Goal: Task Accomplishment & Management: Manage account settings

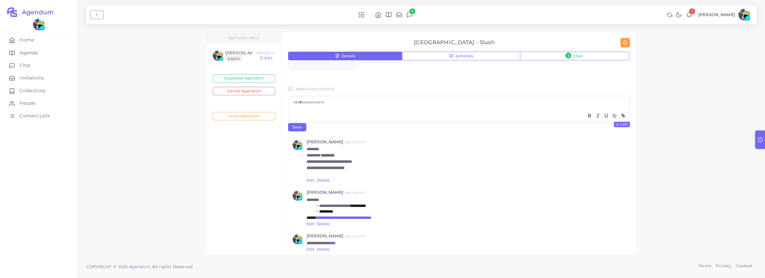
scroll to position [515, 0]
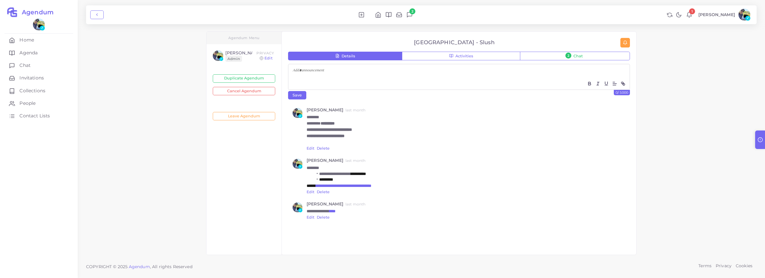
click at [309, 192] on link "Edit" at bounding box center [311, 192] width 8 height 4
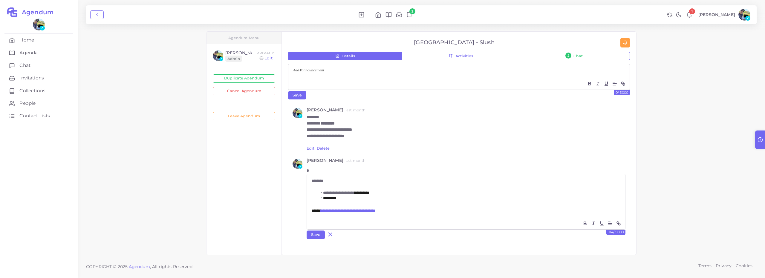
click at [332, 233] on icon at bounding box center [330, 234] width 7 height 7
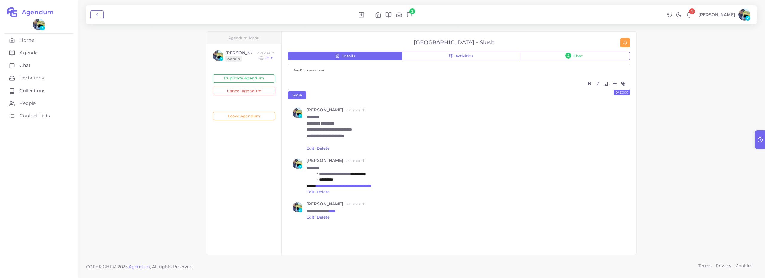
click at [311, 150] on link "Edit" at bounding box center [311, 148] width 8 height 4
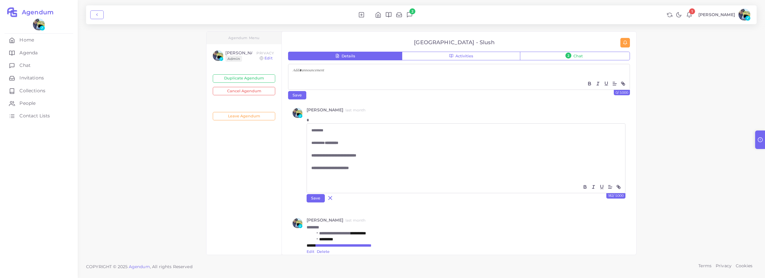
click at [381, 166] on p "**********" at bounding box center [465, 168] width 309 height 6
click at [372, 159] on p at bounding box center [465, 162] width 309 height 6
click at [334, 196] on icon at bounding box center [330, 198] width 7 height 7
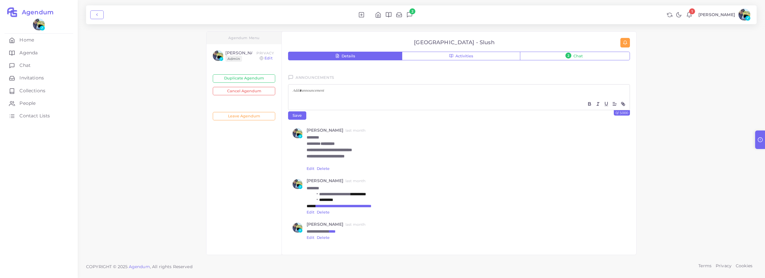
scroll to position [495, 0]
click at [312, 169] on link "Edit" at bounding box center [311, 168] width 8 height 4
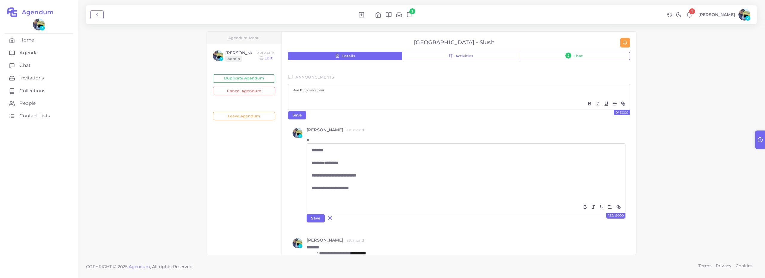
click at [327, 200] on div "**********" at bounding box center [466, 172] width 318 height 57
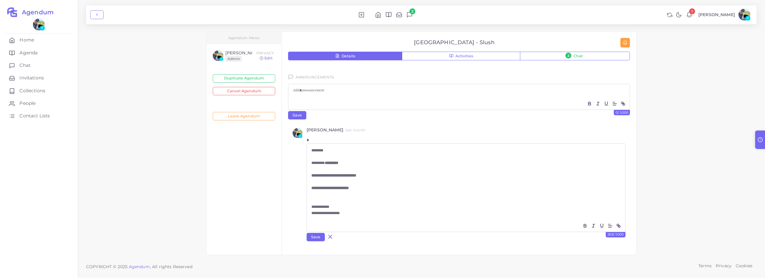
scroll to position [0, 0]
click at [321, 237] on button "Save" at bounding box center [316, 237] width 18 height 8
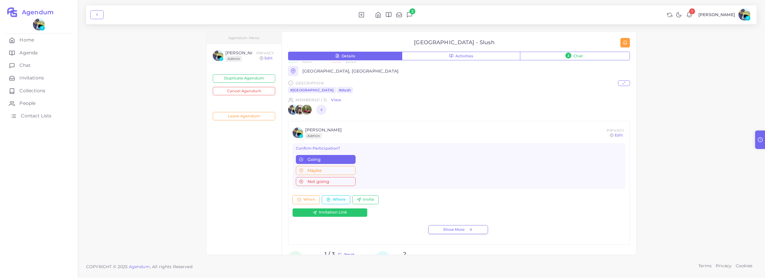
scroll to position [173, 0]
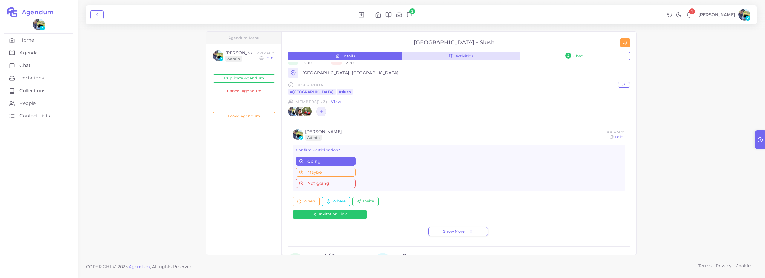
click at [471, 55] on span "Activities" at bounding box center [464, 56] width 18 height 4
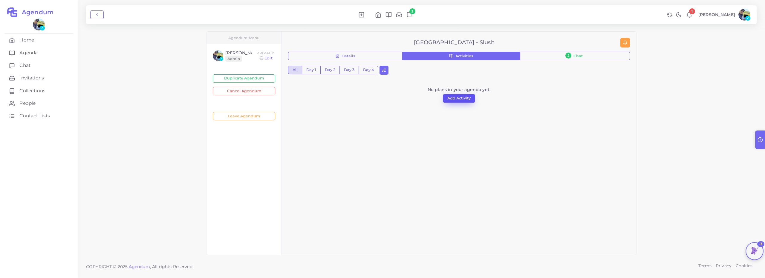
click at [458, 98] on button "Add Activity" at bounding box center [459, 98] width 32 height 8
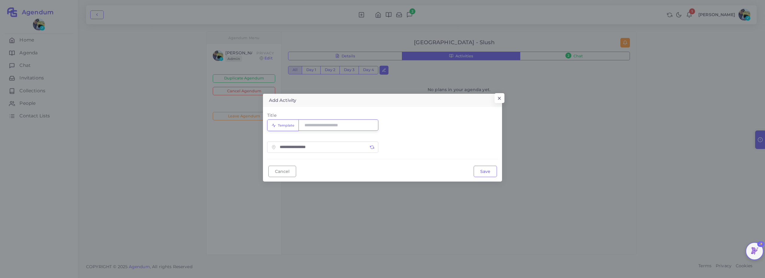
click at [340, 124] on input "Title" at bounding box center [339, 125] width 80 height 11
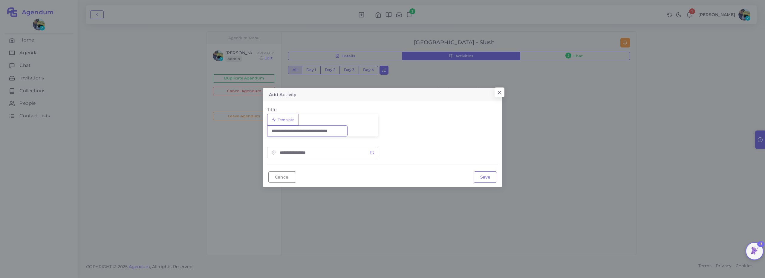
scroll to position [0, 5]
type input "**********"
click at [335, 147] on input "text" at bounding box center [329, 152] width 99 height 11
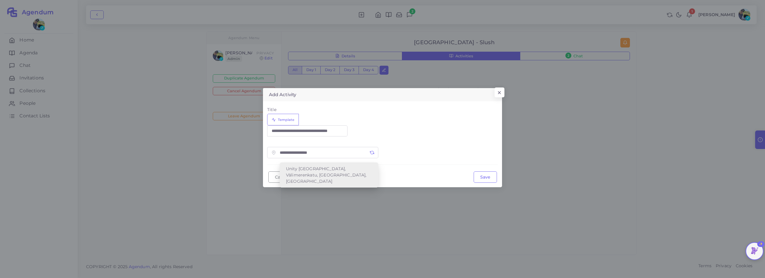
type input "**********"
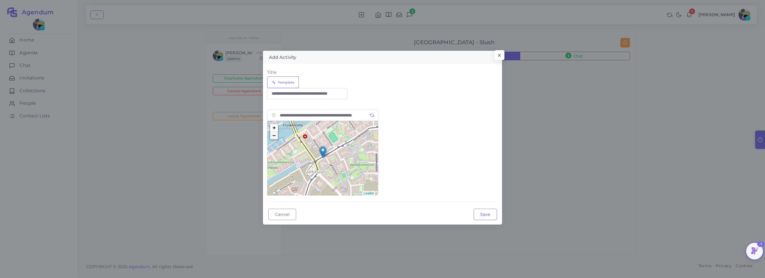
click at [276, 134] on link "−" at bounding box center [274, 136] width 8 height 8
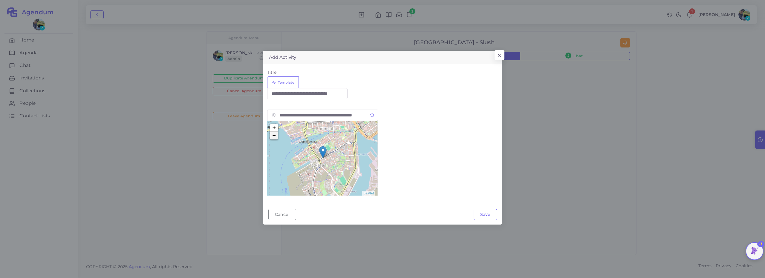
click at [276, 134] on link "−" at bounding box center [274, 136] width 8 height 8
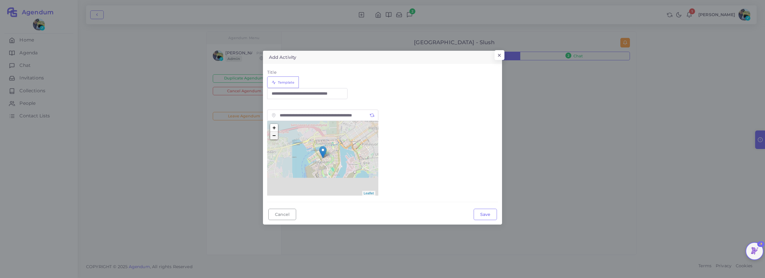
click at [276, 134] on link "−" at bounding box center [274, 136] width 8 height 8
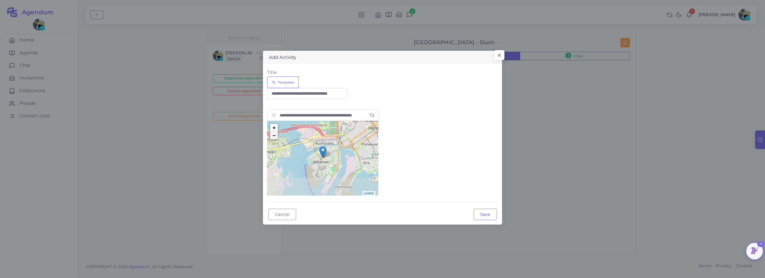
click at [276, 134] on link "−" at bounding box center [274, 136] width 8 height 8
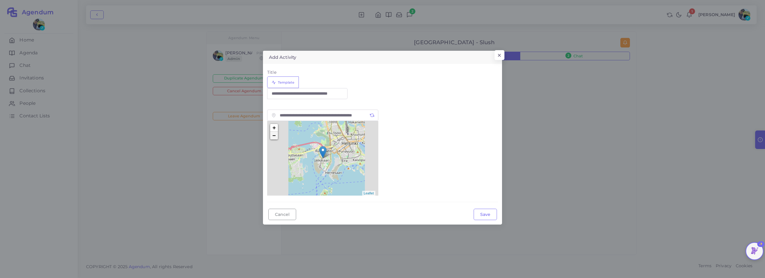
click at [276, 134] on link "−" at bounding box center [274, 136] width 8 height 8
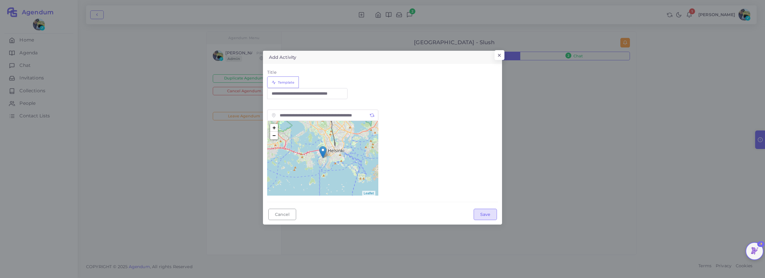
click at [490, 210] on button "Save" at bounding box center [485, 214] width 23 height 11
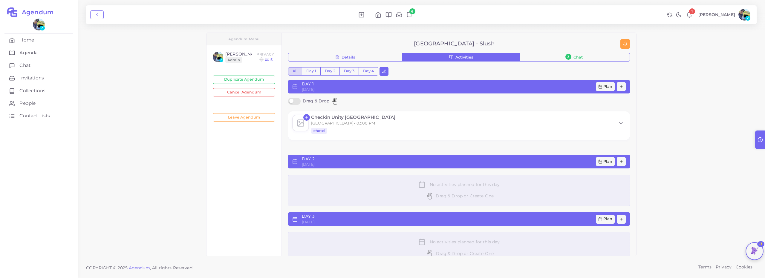
click at [622, 123] on polyline at bounding box center [621, 122] width 3 height 1
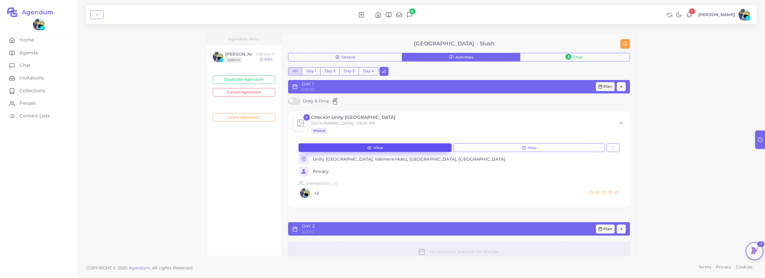
click at [406, 146] on button "View" at bounding box center [375, 147] width 153 height 9
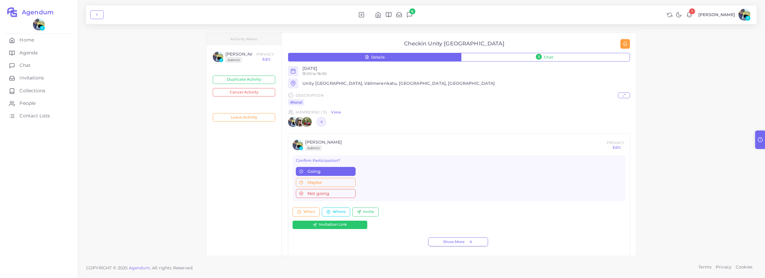
scroll to position [176, 0]
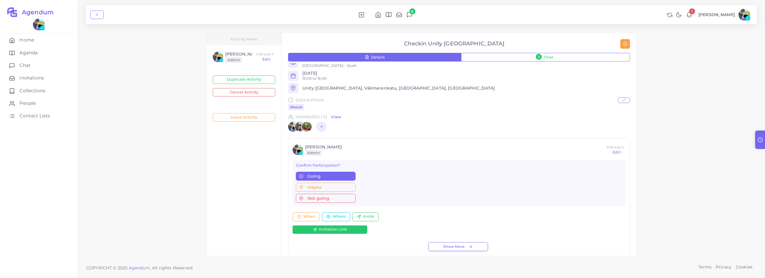
click at [341, 115] on link "View" at bounding box center [336, 116] width 10 height 5
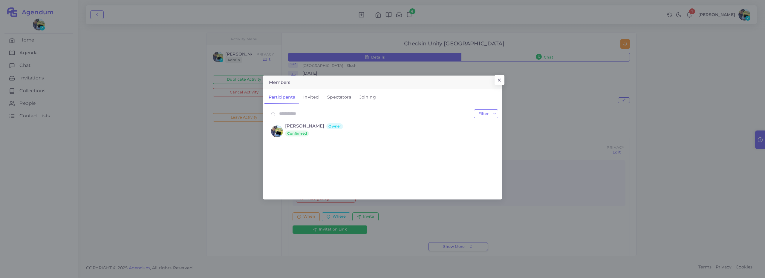
click at [346, 97] on link "Spectators" at bounding box center [339, 97] width 32 height 14
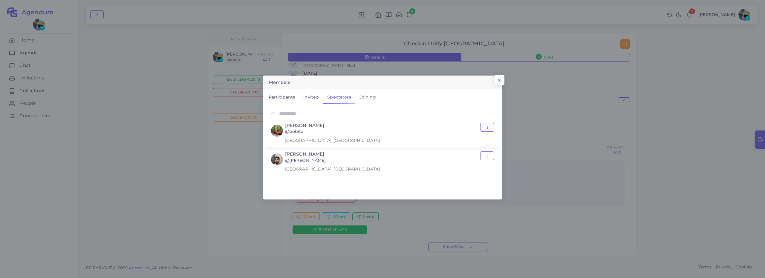
click at [490, 127] on button "button" at bounding box center [487, 127] width 14 height 9
click at [452, 143] on link "Remove" at bounding box center [454, 140] width 45 height 10
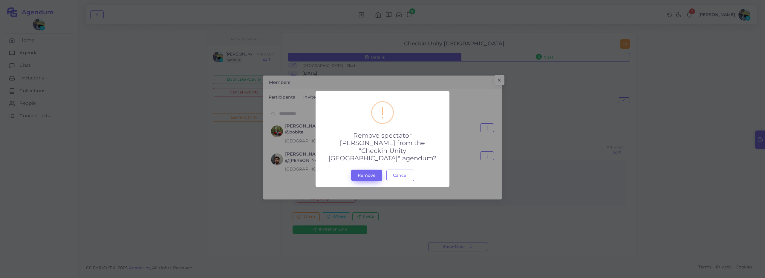
click at [364, 177] on button "Remove" at bounding box center [366, 175] width 31 height 11
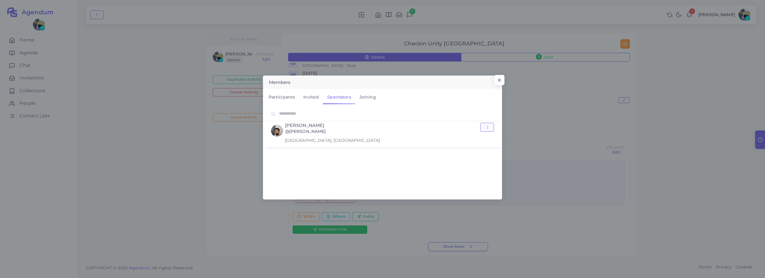
click at [487, 127] on icon "button" at bounding box center [488, 128] width 4 height 4
click at [456, 145] on link "Remove" at bounding box center [454, 140] width 45 height 10
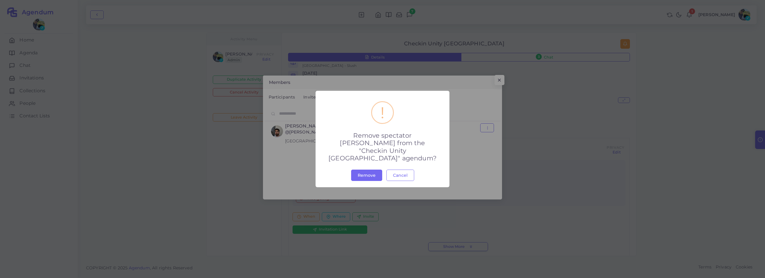
click at [352, 172] on button "Remove" at bounding box center [366, 175] width 31 height 11
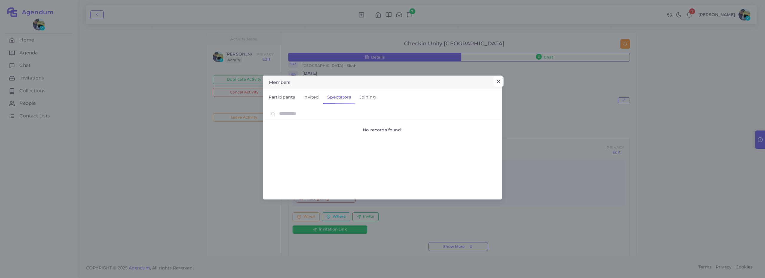
click at [499, 82] on button "×" at bounding box center [499, 82] width 10 height 10
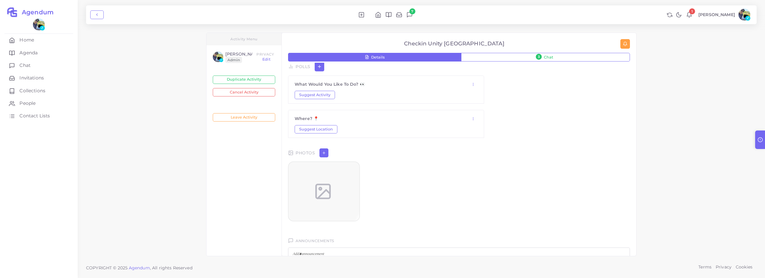
scroll to position [488, 0]
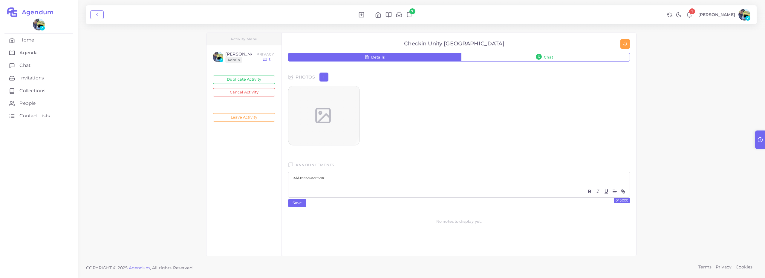
click at [333, 180] on p at bounding box center [459, 179] width 332 height 6
click at [622, 210] on icon "button" at bounding box center [622, 210] width 2 height 2
paste input "**********"
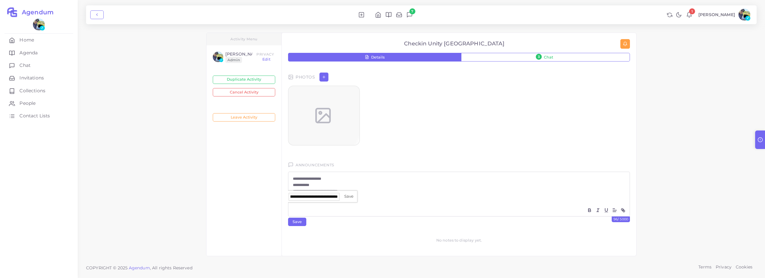
type input "**********"
click at [346, 197] on link at bounding box center [347, 196] width 14 height 5
click at [377, 192] on p "**********" at bounding box center [459, 191] width 332 height 6
click at [297, 221] on button "Save" at bounding box center [297, 222] width 18 height 8
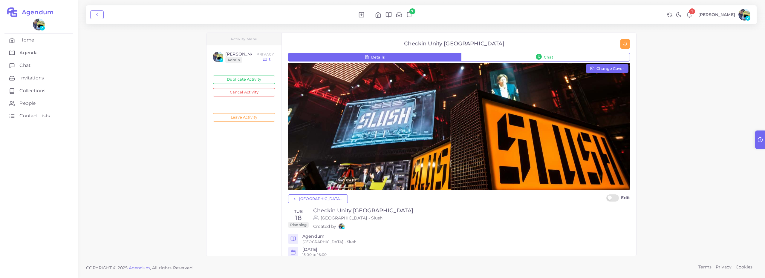
scroll to position [5, 0]
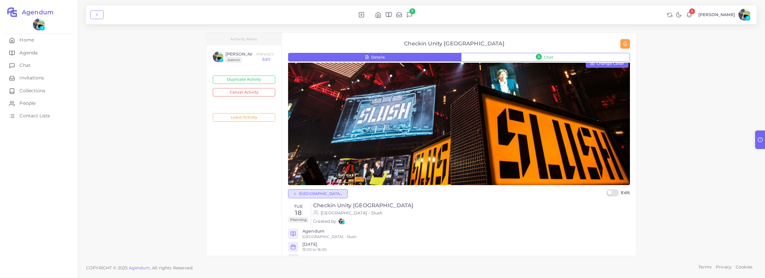
click at [307, 192] on span "[GEOGRAPHIC_DATA] - Slush" at bounding box center [321, 194] width 44 height 4
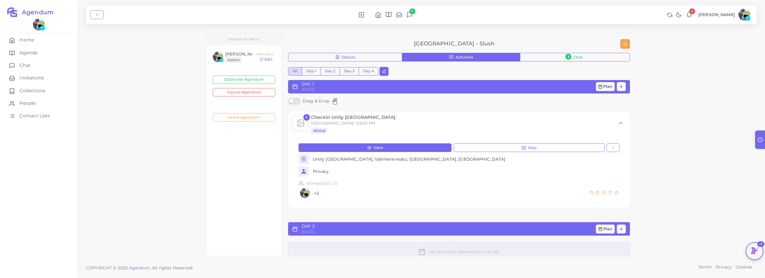
click at [620, 123] on icon at bounding box center [621, 123] width 6 height 6
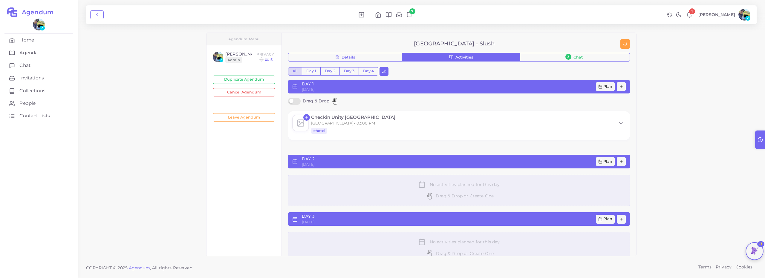
click at [620, 123] on polyline at bounding box center [621, 122] width 3 height 1
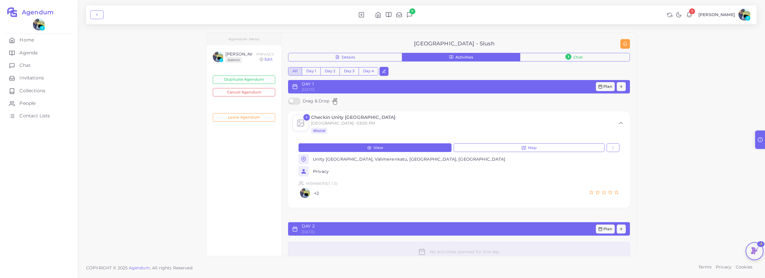
click at [621, 121] on icon at bounding box center [621, 123] width 6 height 6
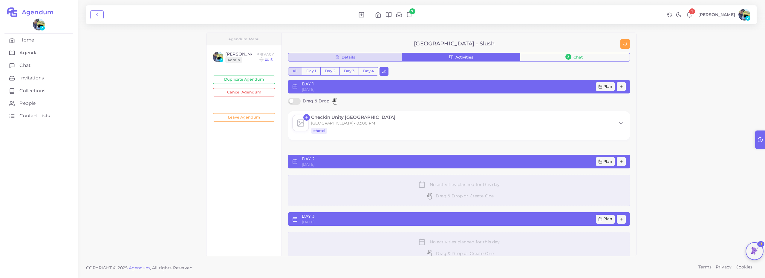
click at [348, 56] on span "Details" at bounding box center [348, 58] width 13 height 4
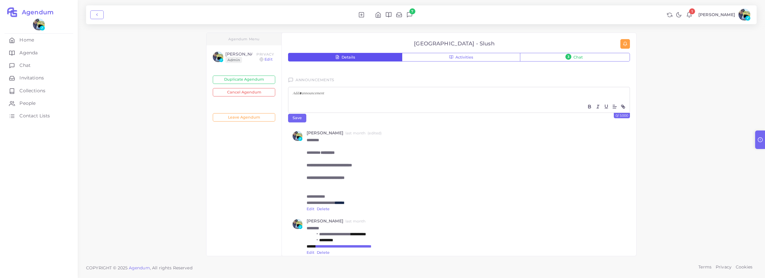
scroll to position [578, 0]
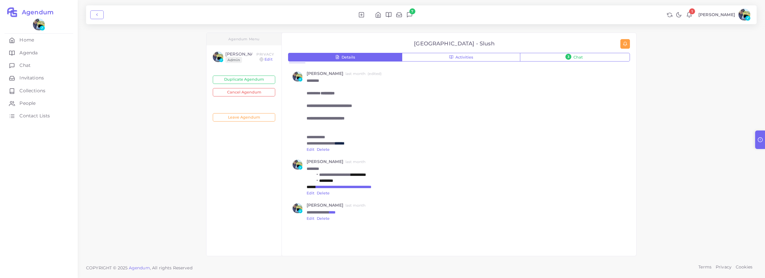
click at [330, 194] on link "Delete" at bounding box center [323, 193] width 13 height 4
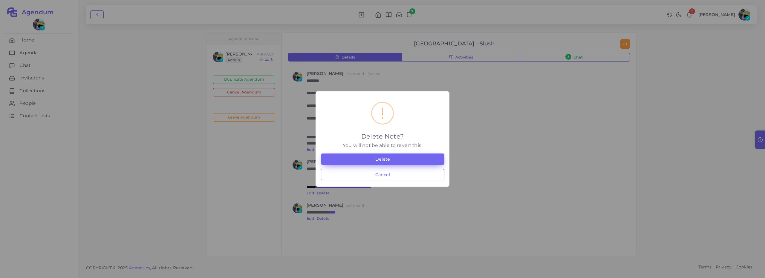
click at [395, 159] on button "Delete" at bounding box center [382, 159] width 123 height 11
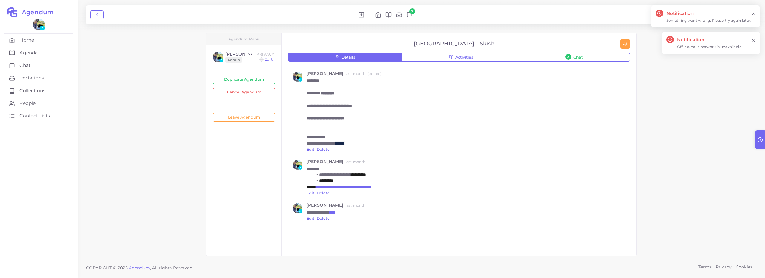
click at [328, 193] on link "Delete" at bounding box center [323, 193] width 13 height 4
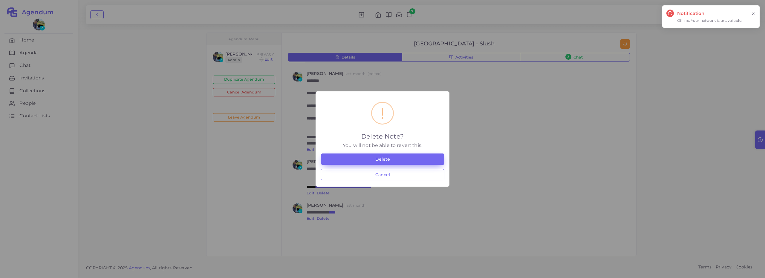
click at [387, 159] on button "Delete" at bounding box center [382, 159] width 123 height 11
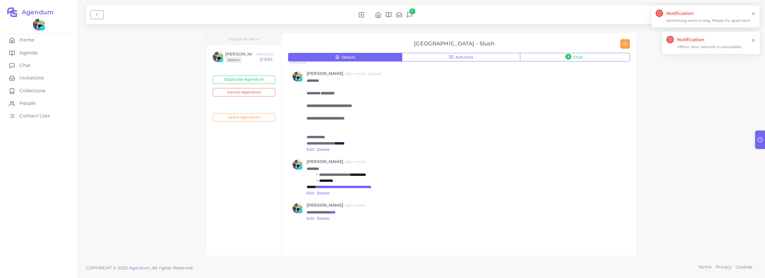
click at [163, 208] on div "**********" at bounding box center [421, 128] width 687 height 256
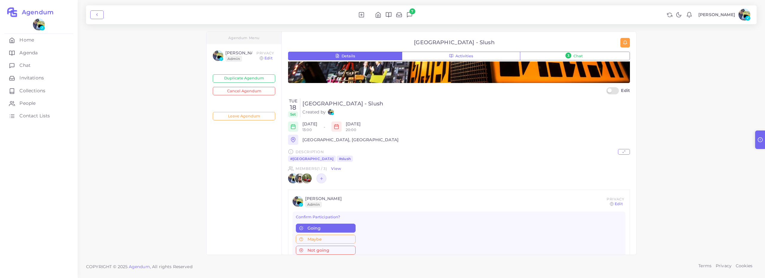
scroll to position [149, 0]
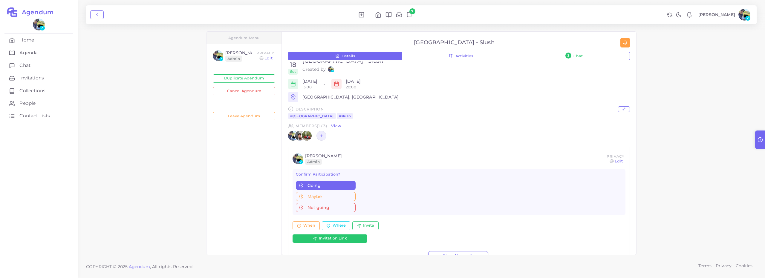
click at [336, 125] on link "View" at bounding box center [336, 125] width 10 height 5
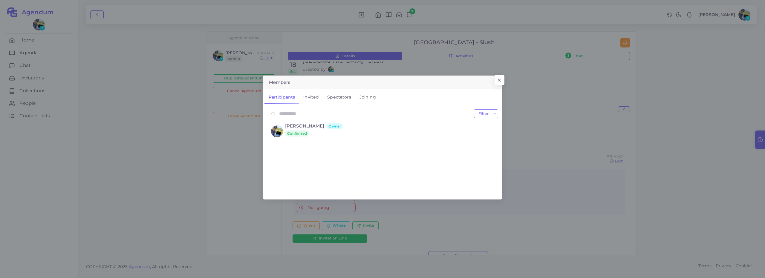
click at [336, 95] on link "Spectators" at bounding box center [339, 97] width 32 height 14
click at [498, 79] on button "×" at bounding box center [499, 82] width 10 height 10
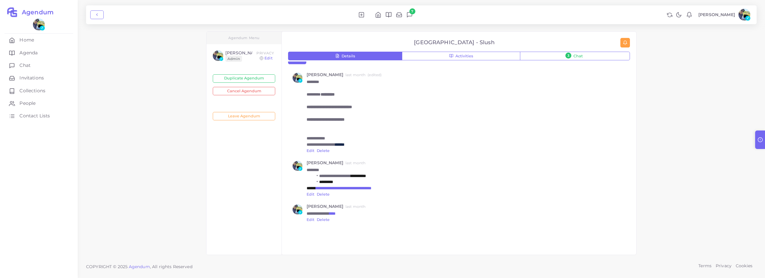
scroll to position [578, 0]
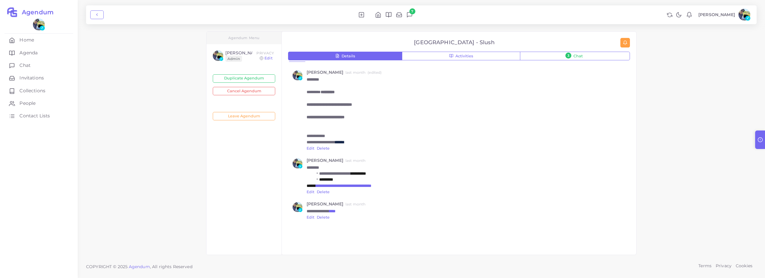
click at [328, 193] on link "Delete" at bounding box center [323, 192] width 13 height 4
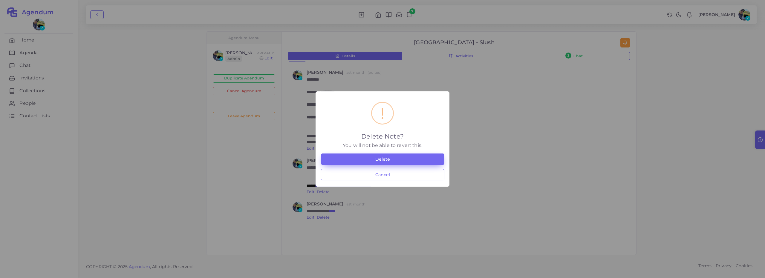
click at [406, 157] on button "Delete" at bounding box center [382, 159] width 123 height 11
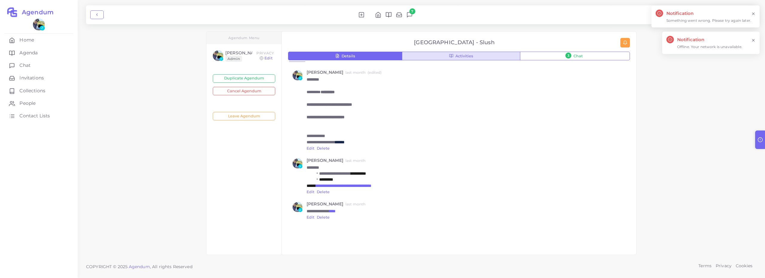
click at [467, 53] on button "Activities" at bounding box center [461, 56] width 118 height 9
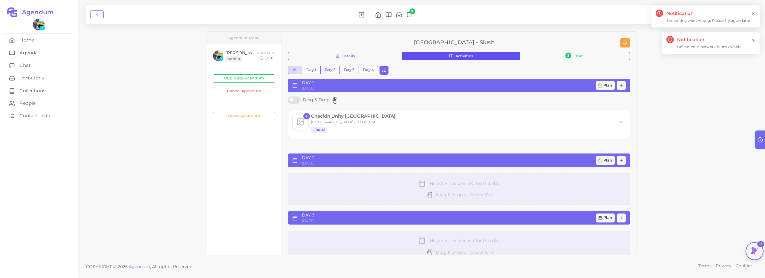
scroll to position [0, 0]
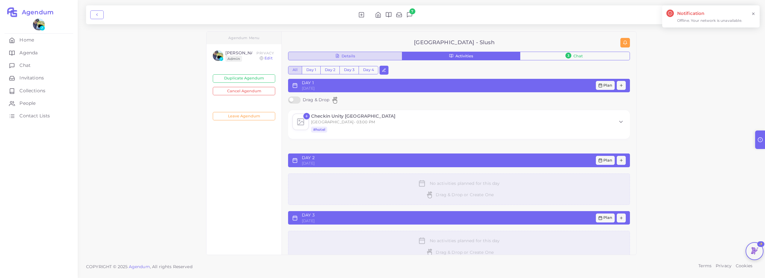
click at [381, 59] on button "Details" at bounding box center [345, 56] width 114 height 9
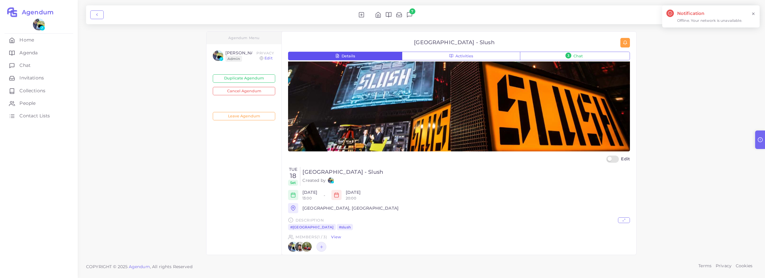
scroll to position [45, 0]
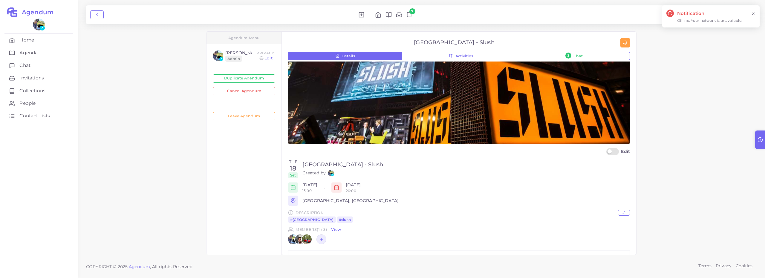
click at [610, 152] on label "Edit" at bounding box center [618, 151] width 24 height 7
select select "**"
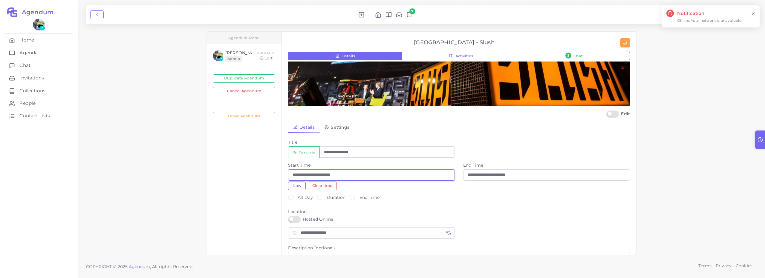
click at [320, 176] on input "**********" at bounding box center [371, 174] width 167 height 11
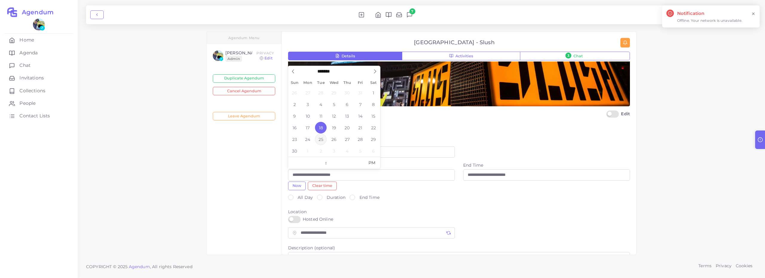
scroll to position [83, 0]
click at [311, 129] on span "17" at bounding box center [308, 128] width 12 height 12
type input "**********"
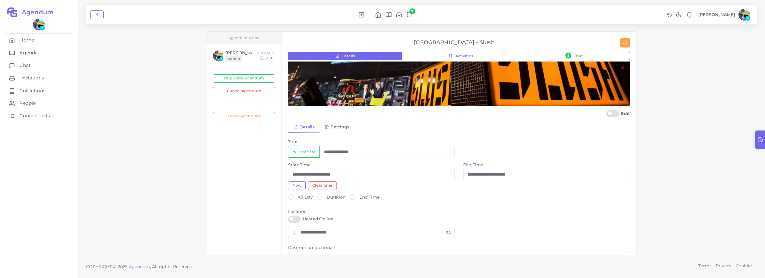
click at [408, 186] on div "Now Clear time" at bounding box center [371, 185] width 167 height 8
click at [360, 175] on input "**********" at bounding box center [371, 174] width 167 height 11
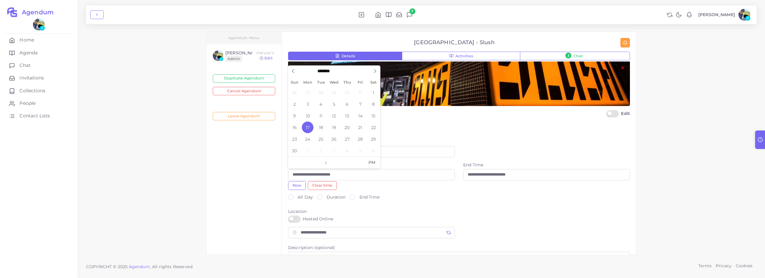
drag, startPoint x: 462, startPoint y: 182, endPoint x: 518, endPoint y: 175, distance: 56.4
click at [463, 182] on div "**********" at bounding box center [459, 178] width 350 height 32
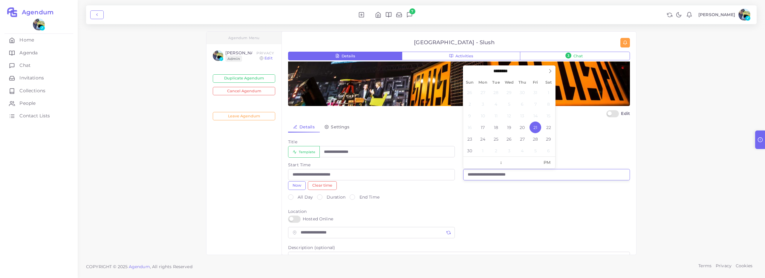
click at [519, 175] on input "**********" at bounding box center [546, 174] width 167 height 11
click at [474, 139] on span "23" at bounding box center [470, 139] width 12 height 12
type input "**********"
click at [515, 212] on label "Location" at bounding box center [459, 212] width 342 height 6
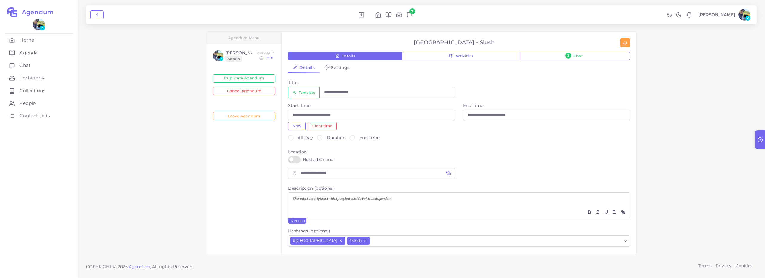
scroll to position [212, 0]
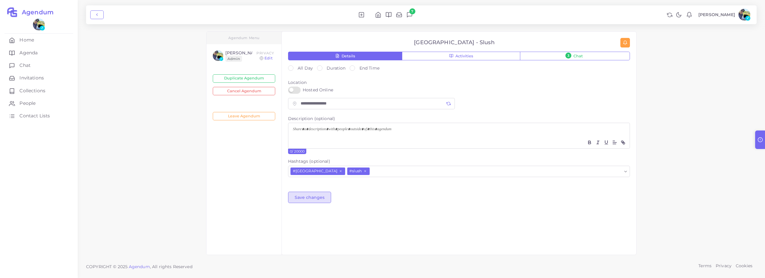
click at [320, 197] on button "Save changes" at bounding box center [309, 197] width 43 height 11
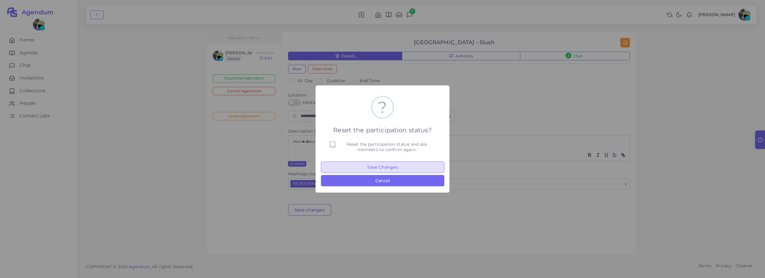
click at [380, 164] on button "Save Changes" at bounding box center [382, 167] width 123 height 11
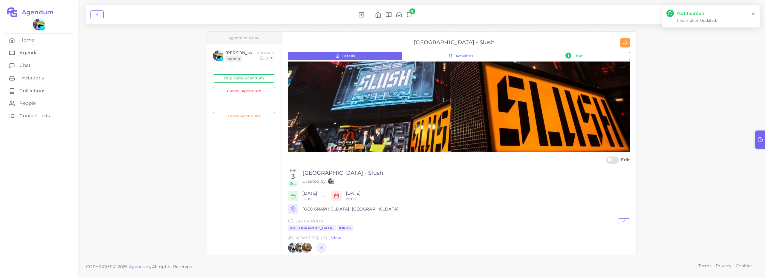
scroll to position [63, 0]
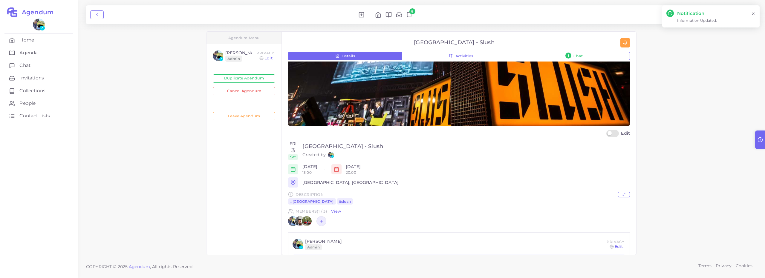
click at [614, 131] on label "Edit" at bounding box center [618, 133] width 24 height 7
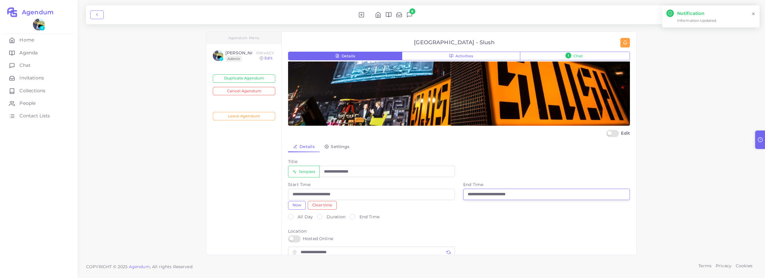
click at [522, 196] on input "**********" at bounding box center [546, 194] width 167 height 11
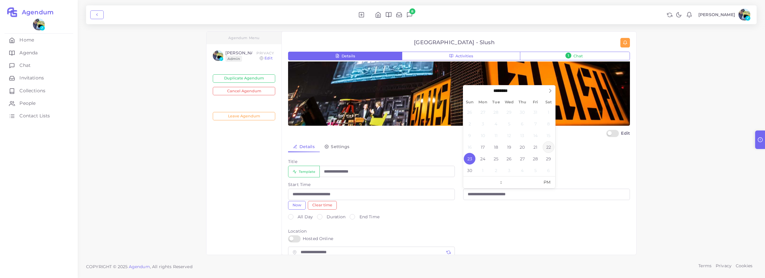
click at [552, 146] on span "22" at bounding box center [549, 147] width 12 height 12
type input "**********"
drag, startPoint x: 608, startPoint y: 164, endPoint x: 604, endPoint y: 166, distance: 4.1
click at [608, 164] on div "**********" at bounding box center [459, 170] width 350 height 23
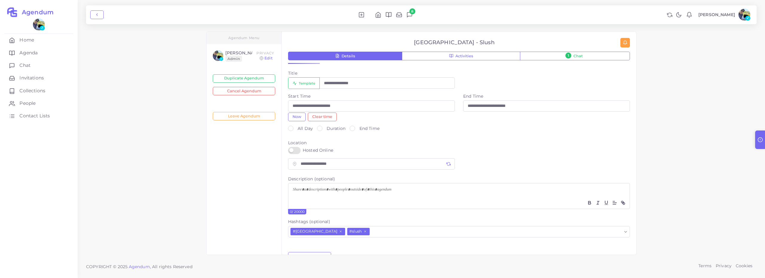
scroll to position [212, 0]
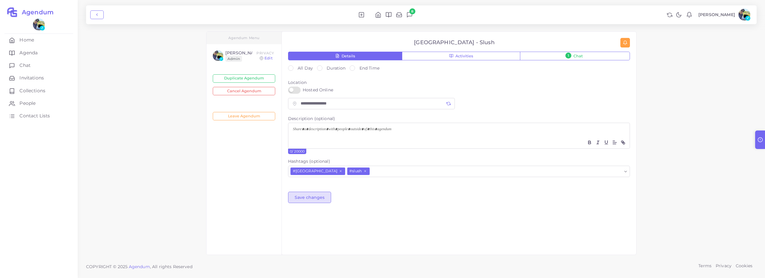
click at [319, 202] on button "Save changes" at bounding box center [309, 197] width 43 height 11
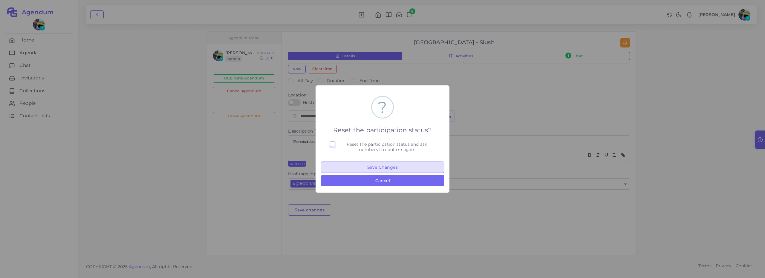
click at [377, 168] on button "Save Changes" at bounding box center [382, 167] width 123 height 11
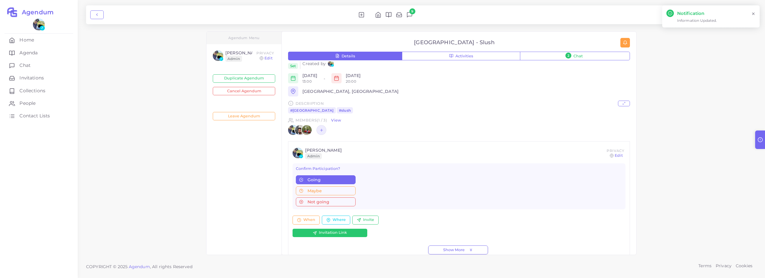
scroll to position [151, 0]
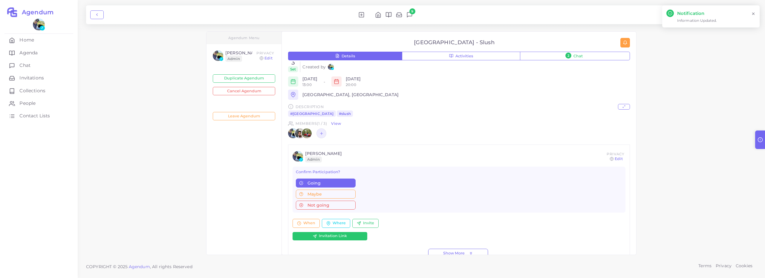
click at [376, 135] on div "Members (1 / 3) View" at bounding box center [459, 129] width 342 height 17
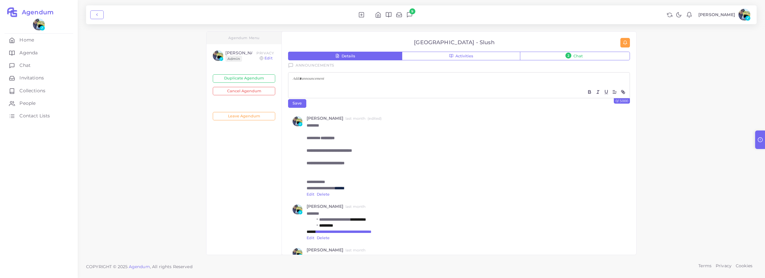
scroll to position [543, 0]
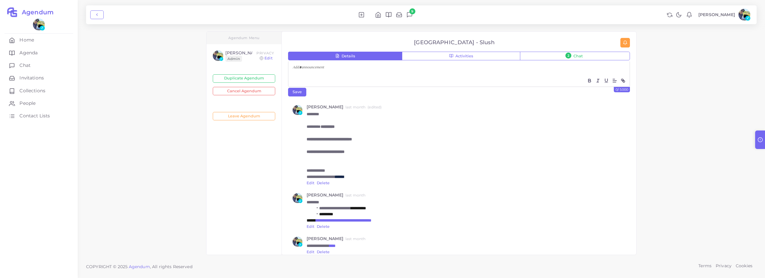
click at [161, 162] on div "**********" at bounding box center [421, 127] width 687 height 256
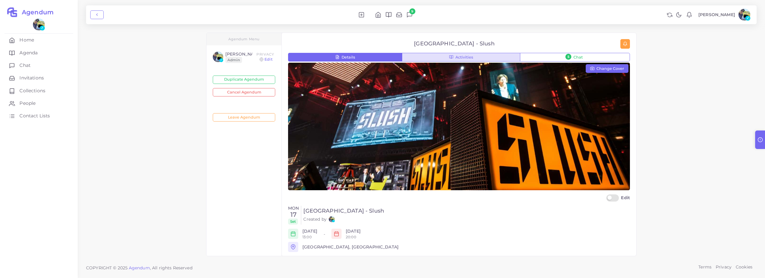
click at [452, 58] on icon "button" at bounding box center [451, 57] width 4 height 4
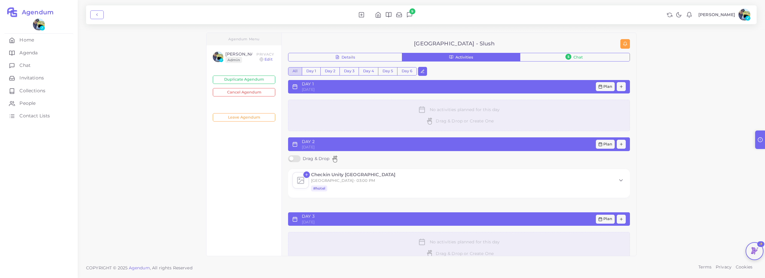
click at [623, 180] on icon at bounding box center [621, 181] width 6 height 6
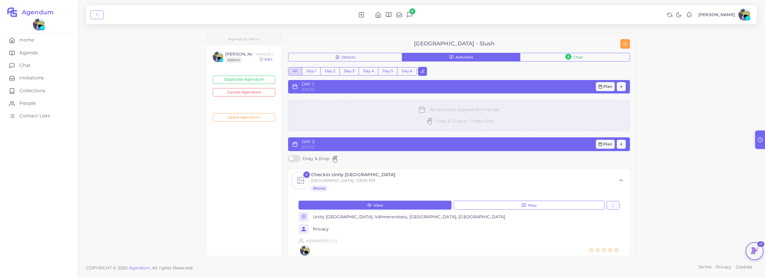
click at [615, 205] on button "button" at bounding box center [613, 205] width 13 height 9
click at [629, 178] on div "Checkin Unity [GEOGRAPHIC_DATA] • 03:00 PM #hotel View Map Edit Settings Privac…" at bounding box center [459, 217] width 342 height 96
click at [620, 180] on icon at bounding box center [621, 181] width 6 height 6
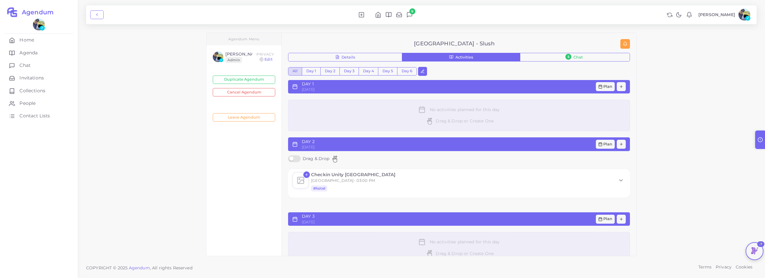
click at [300, 157] on label "Drag & Drop" at bounding box center [314, 158] width 52 height 7
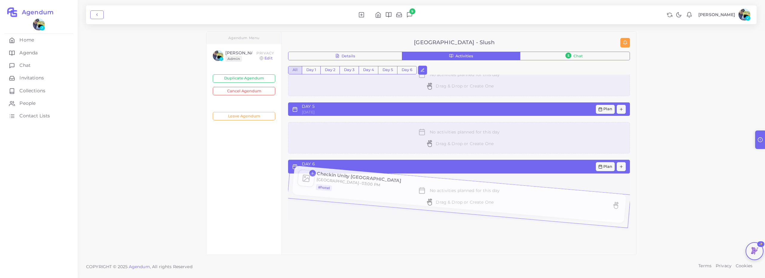
scroll to position [218, 0]
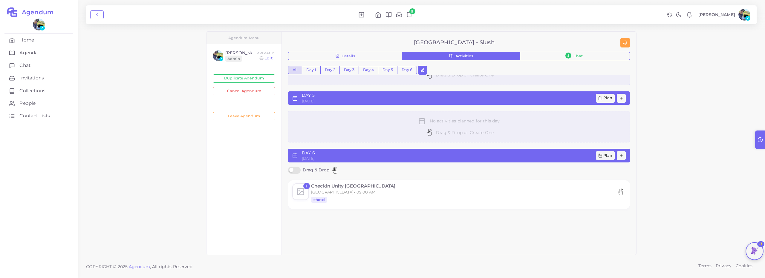
drag, startPoint x: 292, startPoint y: 171, endPoint x: 305, endPoint y: 171, distance: 12.6
click at [292, 171] on label "Drag & Drop" at bounding box center [314, 170] width 52 height 7
click at [619, 192] on icon at bounding box center [621, 192] width 6 height 6
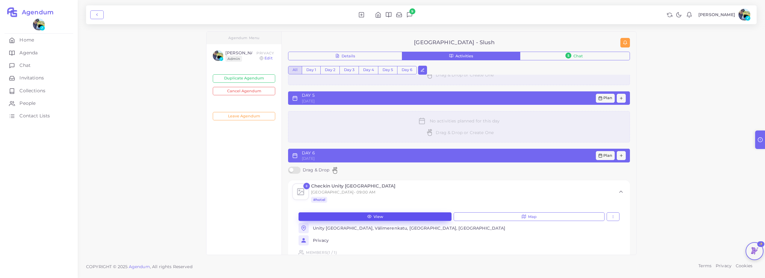
click at [433, 214] on button "View" at bounding box center [375, 216] width 153 height 9
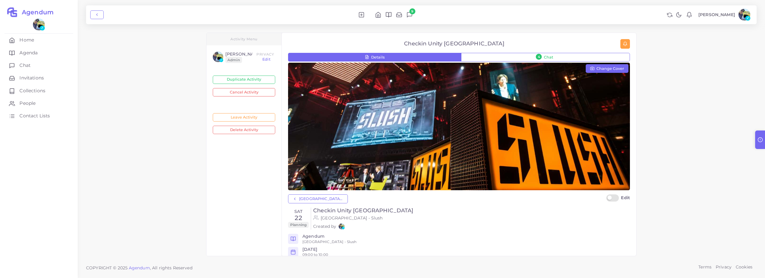
click at [613, 197] on label "Edit" at bounding box center [618, 199] width 24 height 9
select select "**"
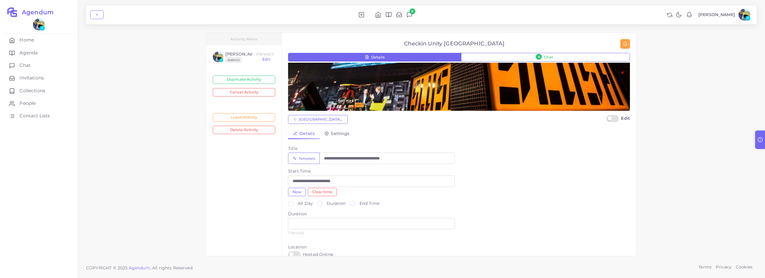
scroll to position [82, 0]
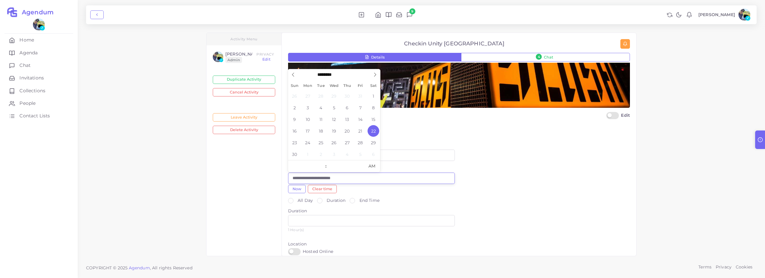
click at [321, 178] on input "**********" at bounding box center [371, 178] width 167 height 11
click at [295, 142] on span "23" at bounding box center [295, 143] width 12 height 12
type input "**********"
click at [436, 183] on input "**********" at bounding box center [371, 178] width 167 height 11
type input "**"
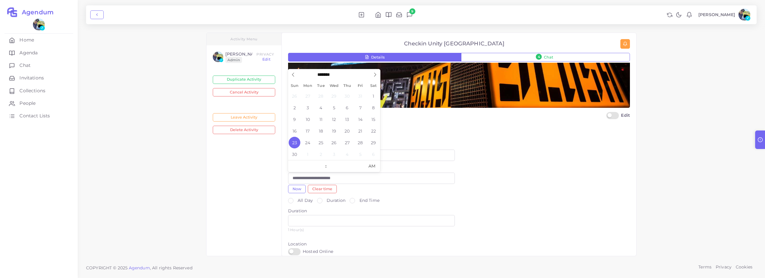
type input "**********"
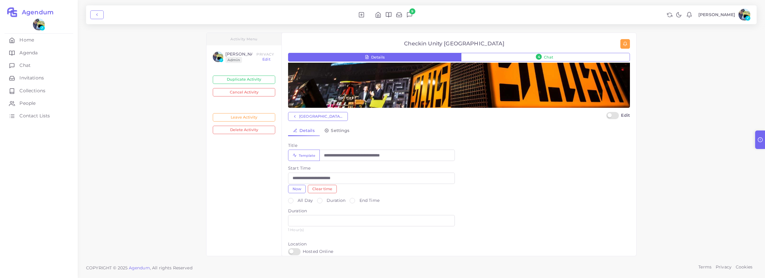
click at [493, 193] on div "**********" at bounding box center [459, 181] width 350 height 32
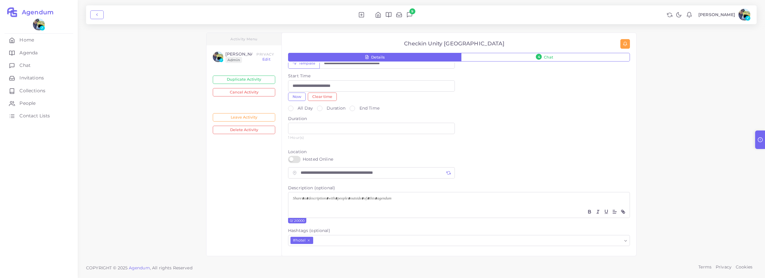
scroll to position [198, 0]
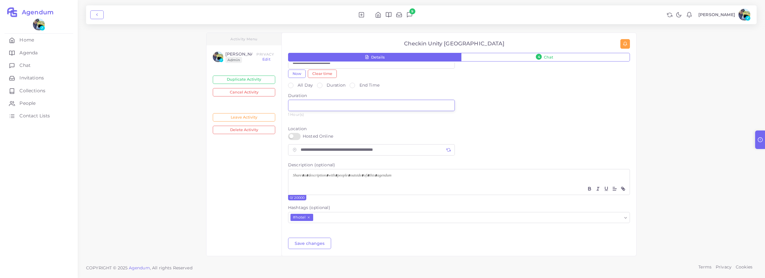
drag, startPoint x: 307, startPoint y: 104, endPoint x: 286, endPoint y: 105, distance: 21.2
click at [286, 105] on div "**********" at bounding box center [459, 144] width 354 height 223
type input "*"
click at [338, 120] on div "Duration * 3 Hour(s)" at bounding box center [371, 107] width 175 height 29
click at [313, 246] on button "Save changes" at bounding box center [309, 243] width 43 height 11
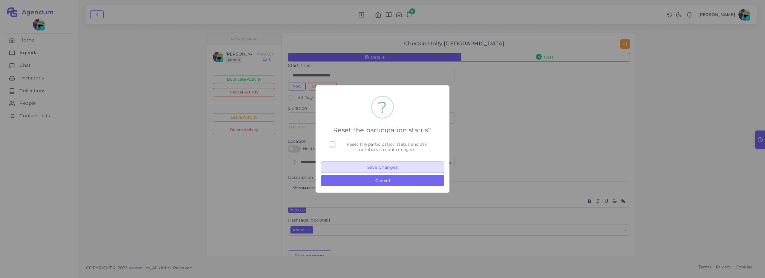
click at [396, 167] on button "Save Changes" at bounding box center [382, 167] width 123 height 11
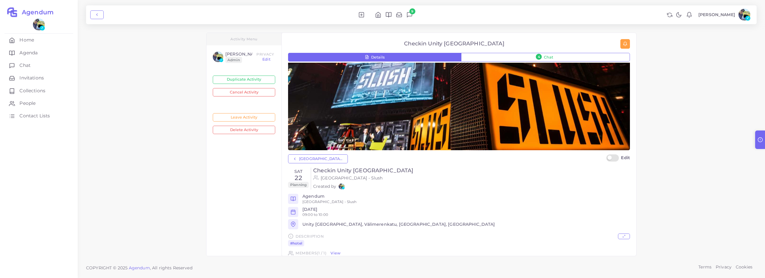
scroll to position [42, 0]
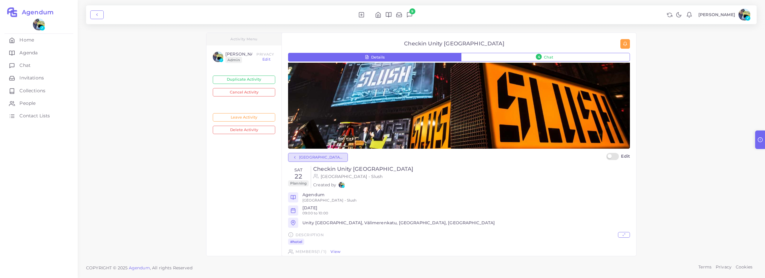
click at [321, 158] on span "[GEOGRAPHIC_DATA] - Slush" at bounding box center [321, 158] width 44 height 4
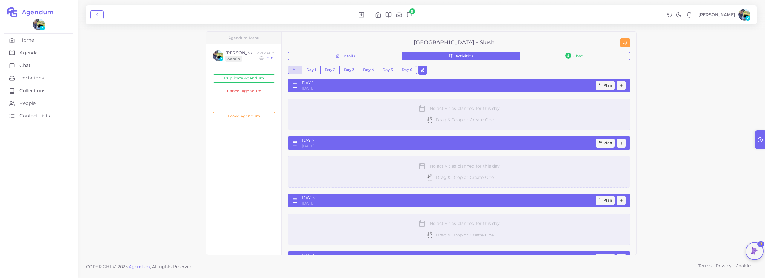
click at [416, 168] on div "No activities planned for this day Drag & Drop or Create One" at bounding box center [459, 171] width 342 height 31
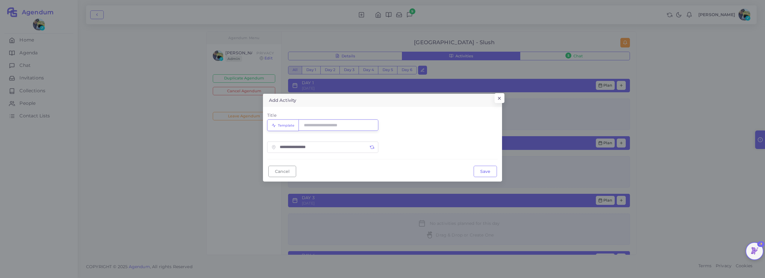
click at [336, 125] on input "Title" at bounding box center [339, 125] width 80 height 11
type input "*****"
click at [446, 140] on form "**********" at bounding box center [382, 132] width 231 height 40
click at [337, 123] on input "*****" at bounding box center [339, 125] width 80 height 11
click at [489, 172] on button "Save" at bounding box center [485, 171] width 23 height 11
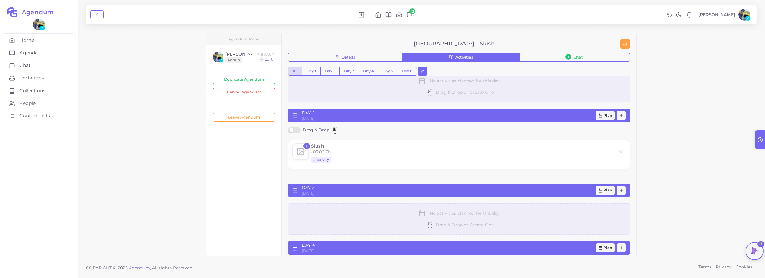
scroll to position [49, 0]
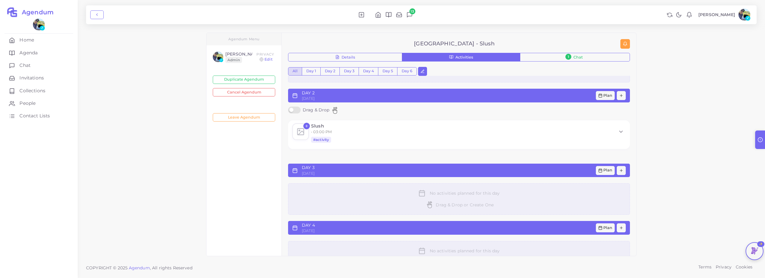
click at [623, 137] on div at bounding box center [621, 131] width 10 height 17
click at [622, 132] on polyline at bounding box center [621, 131] width 3 height 1
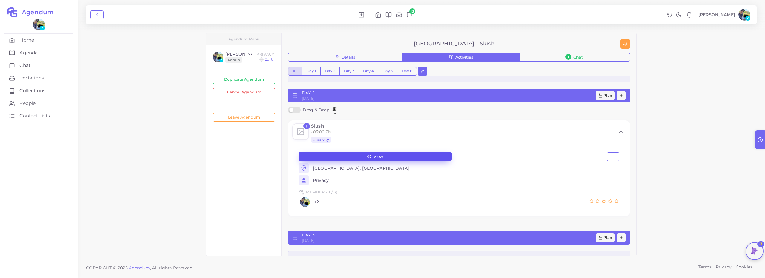
click at [409, 156] on button "View" at bounding box center [375, 156] width 153 height 9
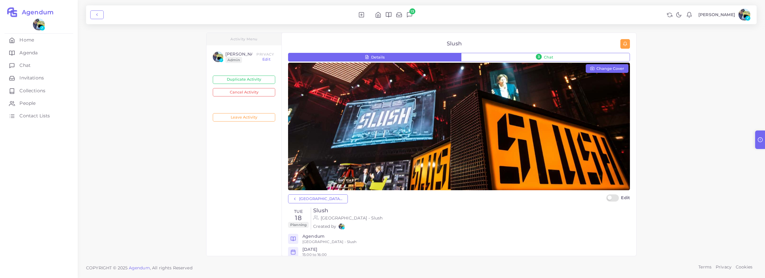
scroll to position [46, 0]
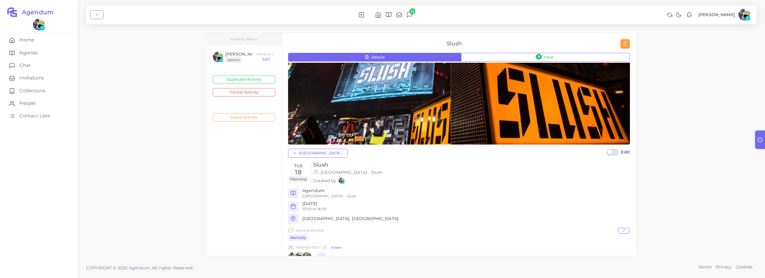
click at [615, 154] on label "Edit" at bounding box center [618, 153] width 24 height 9
select select "**"
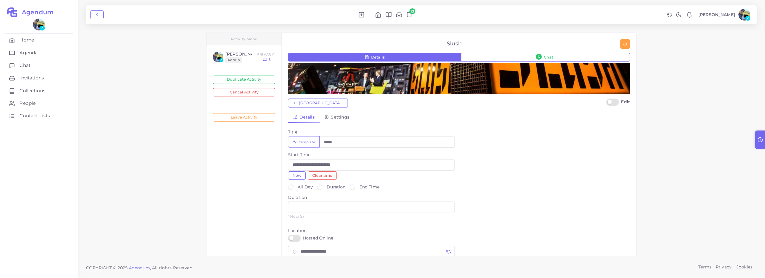
scroll to position [96, 0]
click at [337, 164] on input "**********" at bounding box center [371, 164] width 167 height 11
type input "**"
click at [371, 267] on span "PM" at bounding box center [371, 268] width 16 height 12
type input "**********"
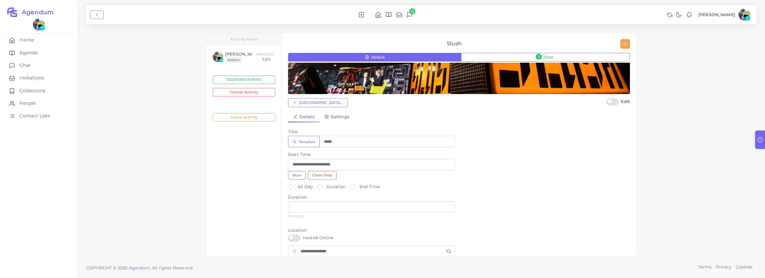
click at [505, 204] on div "All Day Duration End Time Duration * 1 Hour(s)" at bounding box center [459, 203] width 350 height 39
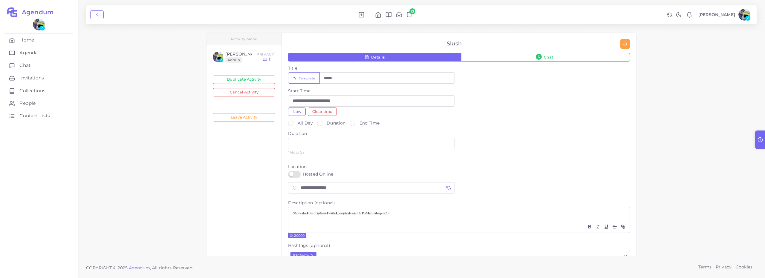
scroll to position [189, 0]
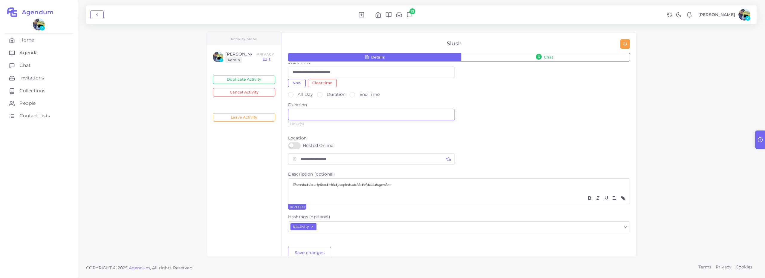
click at [308, 120] on input "*" at bounding box center [371, 114] width 167 height 11
type input "*"
drag, startPoint x: 597, startPoint y: 125, endPoint x: 532, endPoint y: 170, distance: 79.0
click at [597, 125] on div "All Day Duration End Time Duration * 8 Hour(s)" at bounding box center [459, 110] width 350 height 39
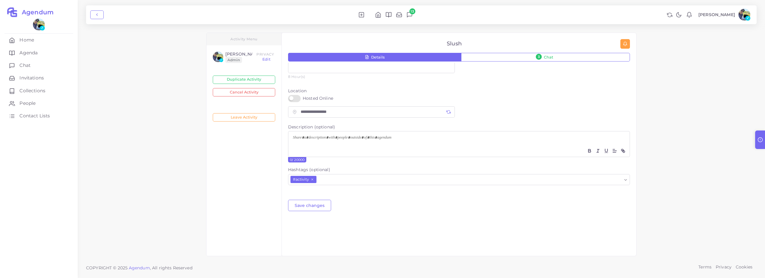
scroll to position [243, 0]
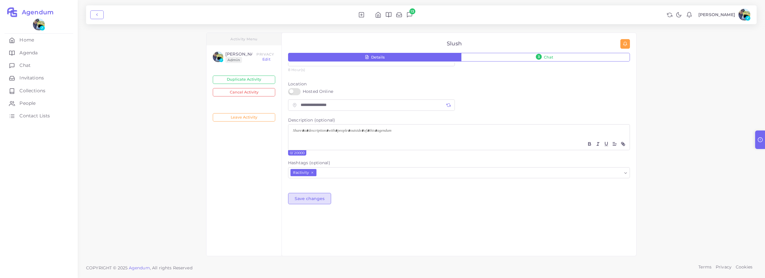
click at [319, 198] on button "Save changes" at bounding box center [309, 198] width 43 height 11
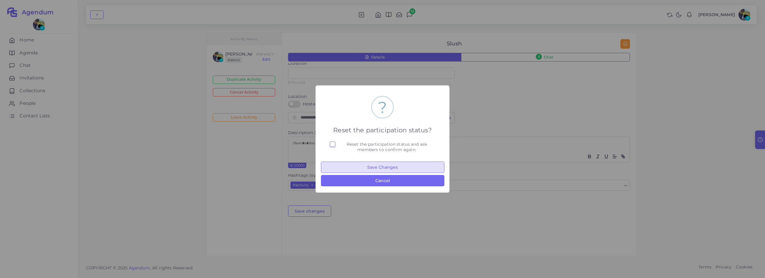
click at [380, 164] on button "Save Changes" at bounding box center [382, 167] width 123 height 11
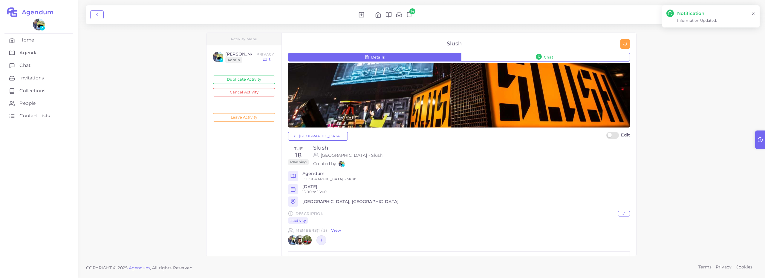
scroll to position [62, 0]
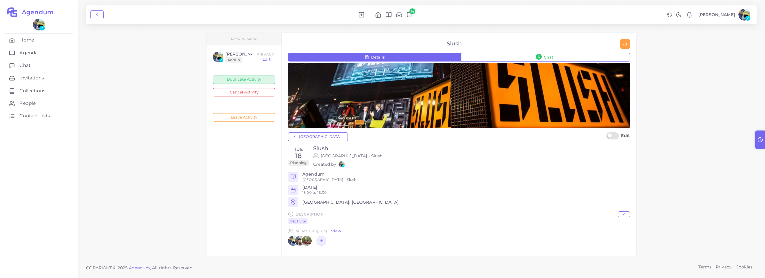
click at [261, 82] on button "Duplicate Activity" at bounding box center [244, 80] width 62 height 8
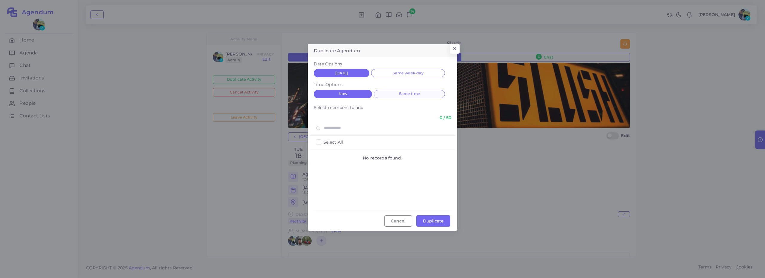
click at [404, 94] on span "Same time" at bounding box center [409, 93] width 21 height 4
click at [432, 223] on button "Duplicate" at bounding box center [433, 220] width 34 height 11
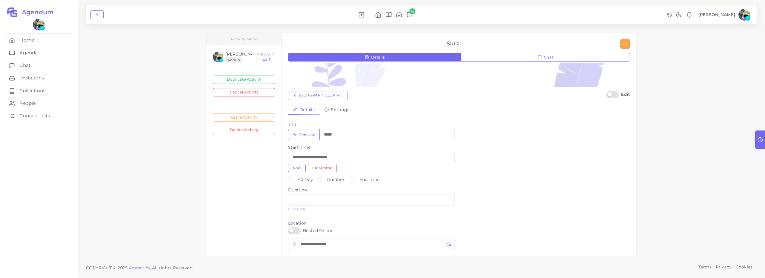
scroll to position [96, 0]
click at [328, 154] on input "**********" at bounding box center [371, 154] width 167 height 11
click at [376, 166] on icon at bounding box center [375, 167] width 4 height 4
select select "**"
click at [346, 224] on span "20" at bounding box center [347, 223] width 12 height 12
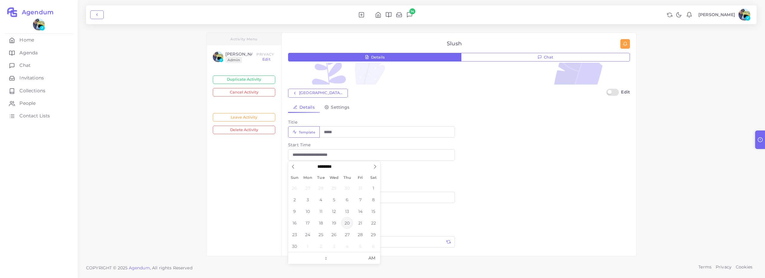
type input "**********"
click at [476, 201] on div "All Day Duration End Time Duration * 8 Hour(s)" at bounding box center [459, 193] width 350 height 39
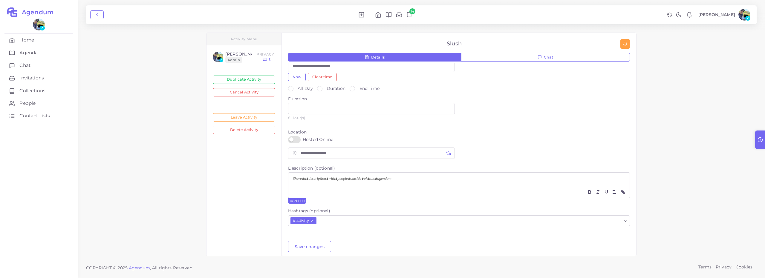
scroll to position [185, 0]
click at [307, 242] on button "Save changes" at bounding box center [309, 246] width 43 height 11
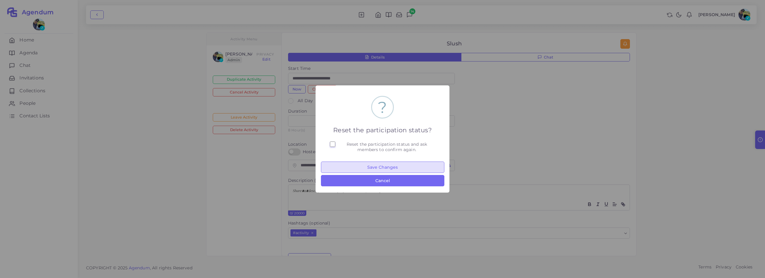
click at [395, 166] on button "Save Changes" at bounding box center [382, 167] width 123 height 11
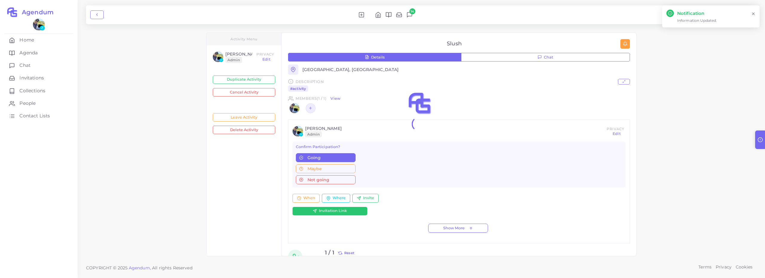
scroll to position [0, 0]
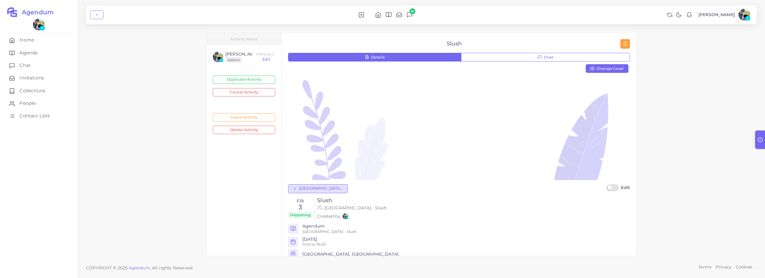
click at [317, 190] on span "[GEOGRAPHIC_DATA] - Slush" at bounding box center [321, 189] width 44 height 4
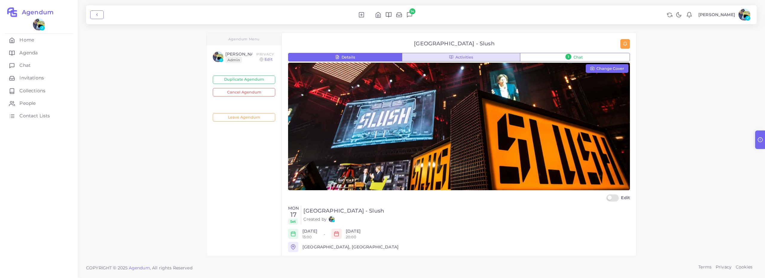
click at [485, 57] on button "Activities" at bounding box center [461, 57] width 118 height 9
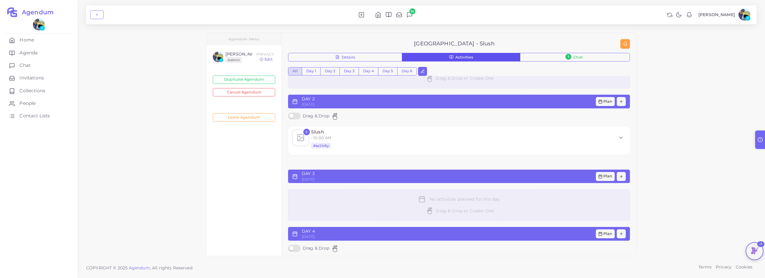
scroll to position [43, 0]
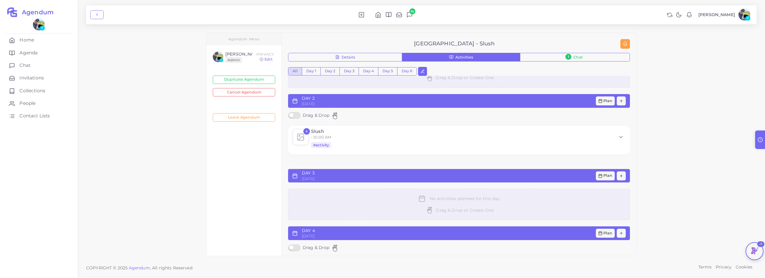
click at [296, 115] on label "Drag & Drop" at bounding box center [314, 115] width 52 height 7
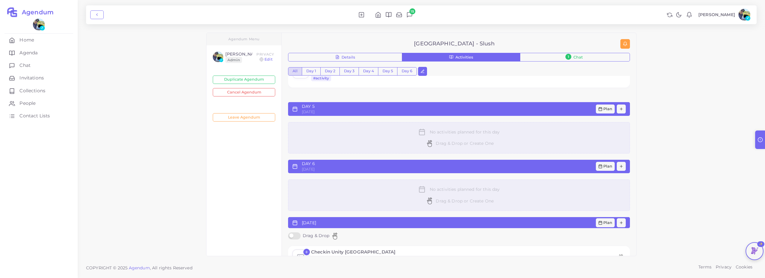
scroll to position [241, 0]
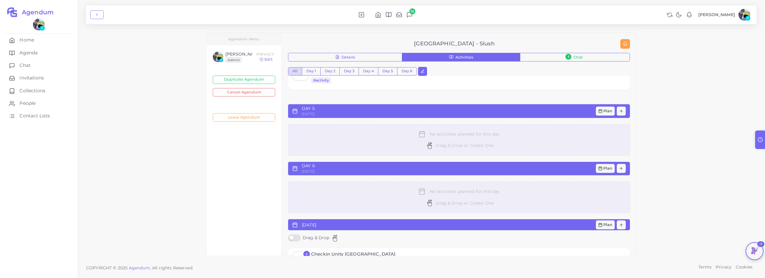
drag, startPoint x: 622, startPoint y: 137, endPoint x: 434, endPoint y: 24, distance: 219.5
click at [380, 58] on button "Details" at bounding box center [345, 57] width 114 height 9
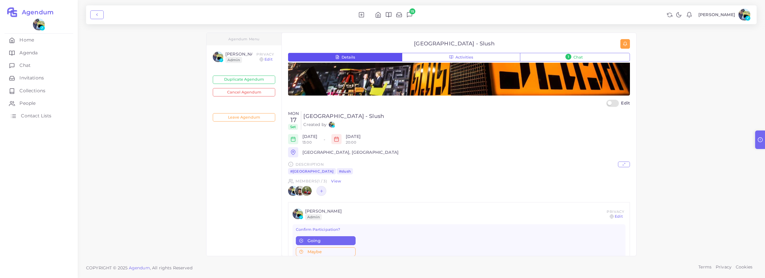
scroll to position [95, 0]
click at [445, 60] on button "Activities" at bounding box center [461, 57] width 118 height 9
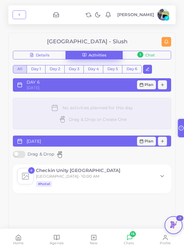
scroll to position [318, 0]
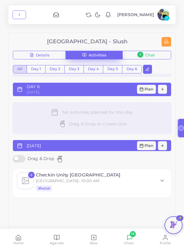
click at [23, 161] on label "Drag & Drop" at bounding box center [39, 158] width 52 height 7
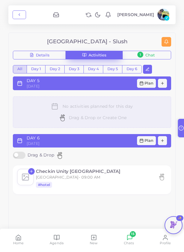
scroll to position [279, 0]
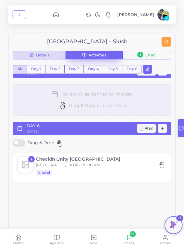
click at [42, 59] on button "Details" at bounding box center [39, 55] width 53 height 9
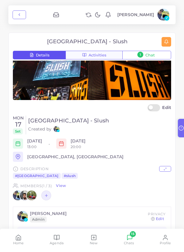
scroll to position [21, 0]
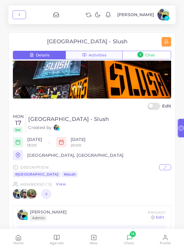
click at [154, 105] on label "Edit" at bounding box center [159, 106] width 24 height 7
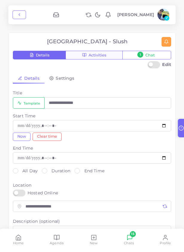
scroll to position [108, 0]
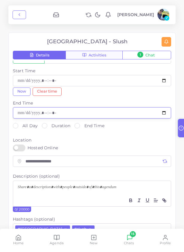
click at [166, 112] on input "datetime-local" at bounding box center [92, 112] width 158 height 11
type input "**********"
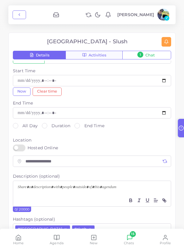
click at [130, 142] on label "Location" at bounding box center [92, 140] width 158 height 6
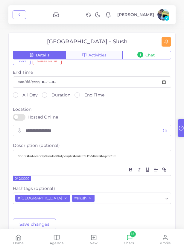
scroll to position [190, 0]
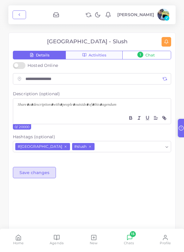
click at [45, 177] on button "Save changes" at bounding box center [34, 172] width 43 height 11
type input "**********"
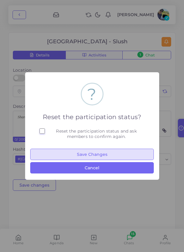
click at [79, 155] on button "Save Changes" at bounding box center [91, 154] width 123 height 11
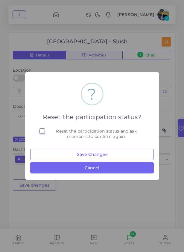
type input "**********"
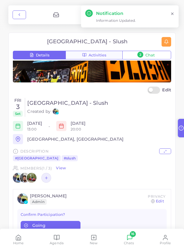
scroll to position [38, 0]
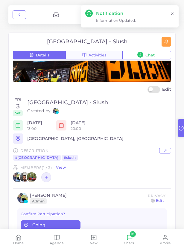
click at [64, 169] on link "View" at bounding box center [61, 167] width 10 height 5
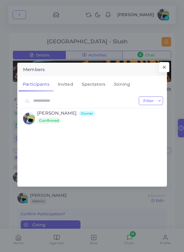
click at [100, 88] on link "Spectators" at bounding box center [93, 84] width 32 height 14
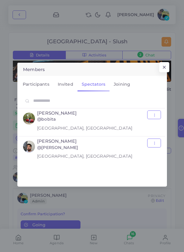
click at [160, 114] on button "button" at bounding box center [154, 115] width 14 height 9
click at [120, 130] on link "Remove" at bounding box center [121, 128] width 45 height 10
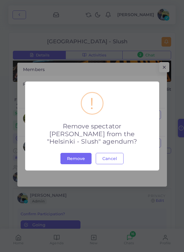
click at [78, 159] on button "Remove" at bounding box center [75, 158] width 31 height 11
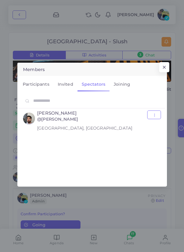
click at [157, 116] on button "button" at bounding box center [154, 115] width 14 height 9
click at [120, 126] on link "Remove" at bounding box center [121, 127] width 45 height 10
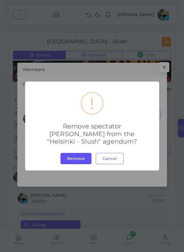
click at [73, 158] on button "Remove" at bounding box center [75, 158] width 31 height 11
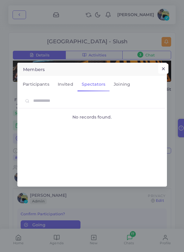
click at [167, 68] on button "×" at bounding box center [163, 69] width 10 height 10
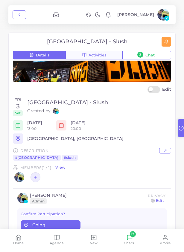
click at [157, 59] on button "3 Chat" at bounding box center [146, 55] width 49 height 9
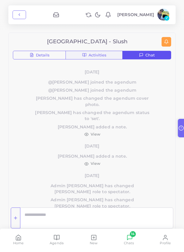
scroll to position [87, 0]
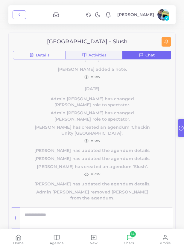
click at [114, 66] on span "[PERSON_NAME] added a note." at bounding box center [92, 69] width 119 height 6
click at [105, 56] on span "Activities" at bounding box center [97, 55] width 18 height 4
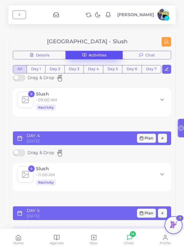
scroll to position [0, 0]
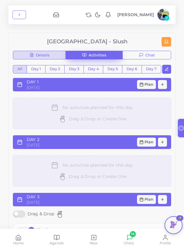
click at [48, 55] on span "Details" at bounding box center [42, 55] width 13 height 4
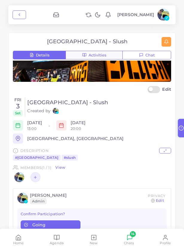
click at [113, 72] on img at bounding box center [92, 52] width 158 height 59
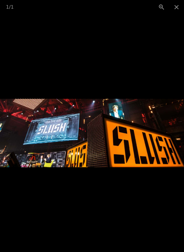
click at [178, 5] on button "Close gallery" at bounding box center [176, 7] width 15 height 14
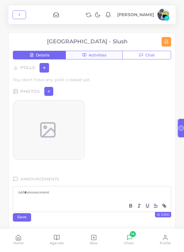
scroll to position [321, 0]
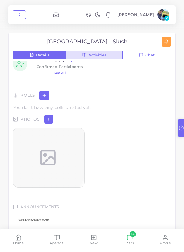
click at [95, 59] on button "Activities" at bounding box center [93, 55] width 57 height 9
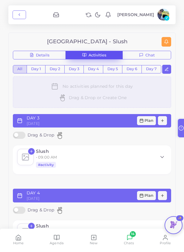
scroll to position [83, 0]
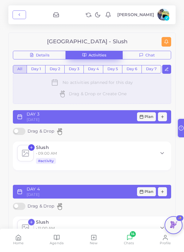
click at [32, 147] on icon "button" at bounding box center [31, 148] width 4 height 4
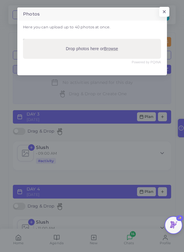
click at [114, 48] on span "Browse" at bounding box center [111, 48] width 14 height 5
click at [114, 41] on input "Drop photos here or Browse" at bounding box center [92, 40] width 138 height 2
click at [116, 50] on span "Browse" at bounding box center [111, 48] width 14 height 5
click at [116, 41] on input "Drop photos here or Browse" at bounding box center [92, 40] width 138 height 2
type input "**********"
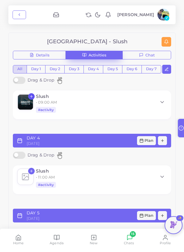
scroll to position [142, 0]
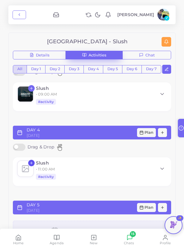
click at [31, 163] on line "button" at bounding box center [31, 163] width 2 height 0
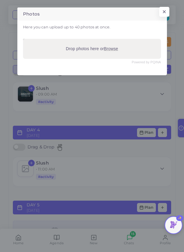
click at [113, 49] on span "Browse" at bounding box center [111, 48] width 14 height 5
click at [113, 41] on input "Drop photos here or Browse" at bounding box center [92, 40] width 138 height 2
type input "**********"
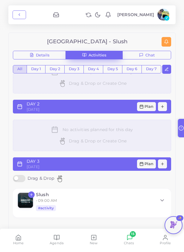
scroll to position [0, 0]
